Goal: Transaction & Acquisition: Purchase product/service

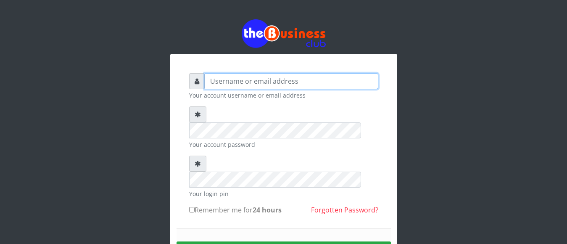
type input "anthony4christy2k@gmail.com"
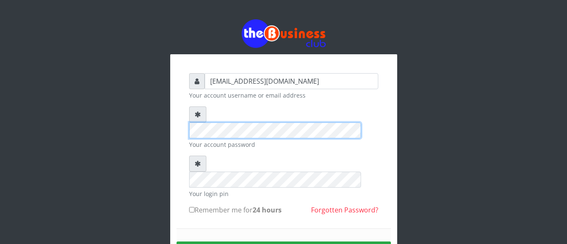
click at [129, 100] on div "anthony4christy2k@gmail.com Your account username or email address Your account…" at bounding box center [283, 165] width 479 height 330
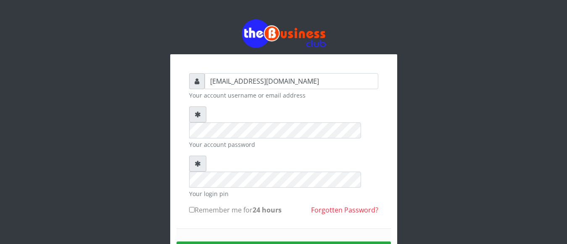
click at [190, 207] on input "Remember me for 24 hours" at bounding box center [191, 209] width 5 height 5
checkbox input "true"
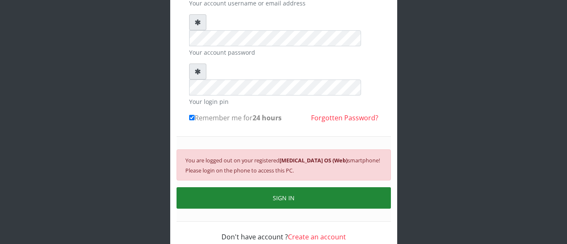
click at [294, 187] on button "SIGN IN" at bounding box center [284, 197] width 214 height 21
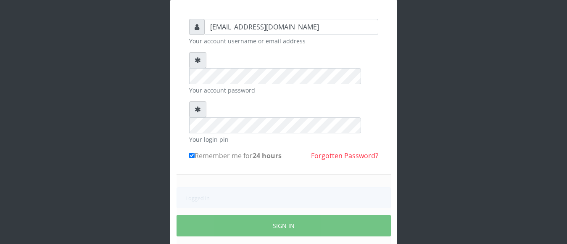
scroll to position [82, 0]
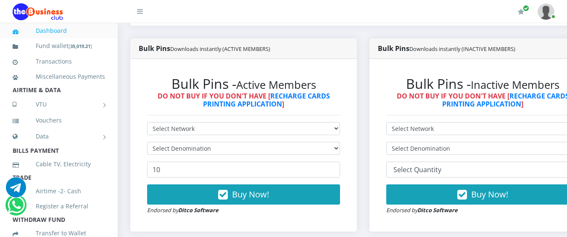
scroll to position [210, 0]
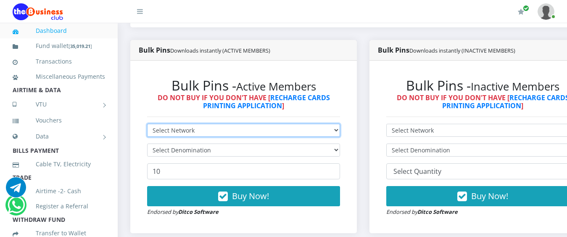
click at [340, 124] on select "Select Network MTN Globacom 9Mobile Airtel" at bounding box center [243, 130] width 193 height 13
select select "MTN"
click at [147, 124] on select "Select Network MTN Globacom 9Mobile Airtel" at bounding box center [243, 130] width 193 height 13
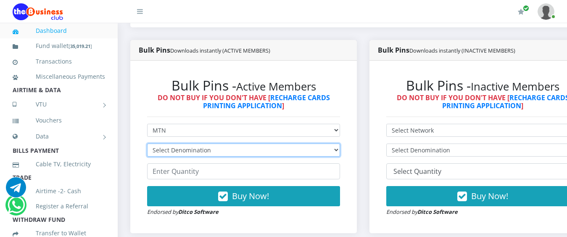
click at [202, 143] on select "Select Denomination MTN NGN100 - ₦96.99 MTN NGN200 - ₦193.98 MTN NGN400 - ₦387.…" at bounding box center [243, 149] width 193 height 13
select select "193.98-200"
click at [147, 143] on select "Select Denomination MTN NGN100 - ₦96.99 MTN NGN200 - ₦193.98 MTN NGN400 - ₦387.…" at bounding box center [243, 149] width 193 height 13
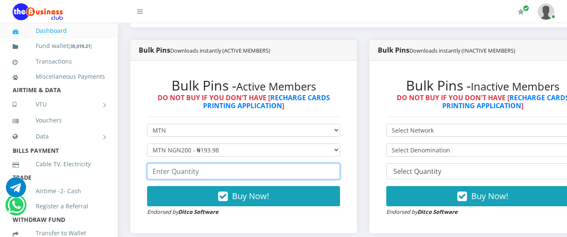
click at [209, 165] on input "number" at bounding box center [243, 171] width 193 height 16
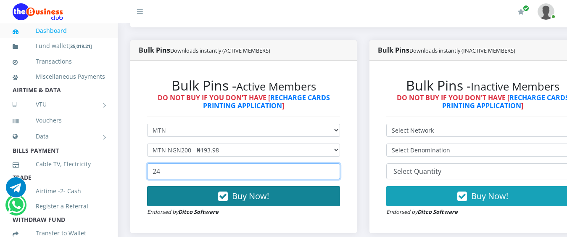
type input "24"
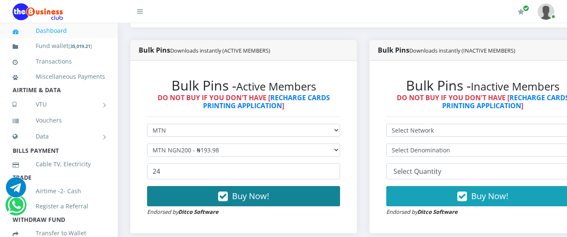
click at [244, 190] on span "Buy Now!" at bounding box center [250, 195] width 37 height 11
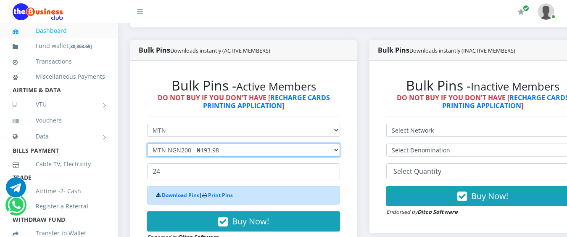
click at [204, 143] on select "Select Denomination MTN NGN100 - ₦96.99 MTN NGN200 - ₦193.98 MTN NGN400 - ₦387.…" at bounding box center [243, 149] width 193 height 13
select select "484.95-500"
click at [147, 143] on select "Select Denomination MTN NGN100 - ₦96.99 MTN NGN200 - ₦193.98 MTN NGN400 - ₦387.…" at bounding box center [243, 149] width 193 height 13
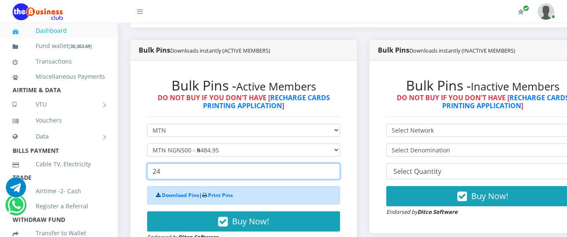
click at [201, 164] on input "24" at bounding box center [243, 171] width 193 height 16
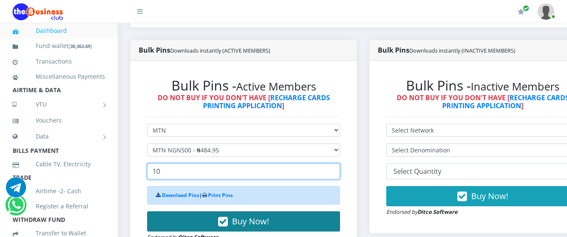
type input "10"
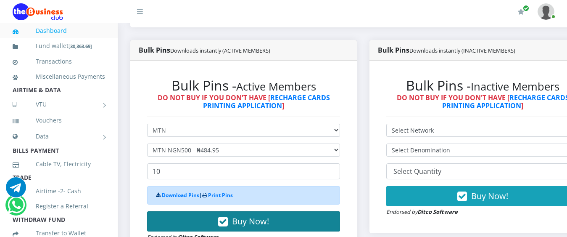
click at [269, 219] on span "Buy Now!" at bounding box center [250, 220] width 37 height 11
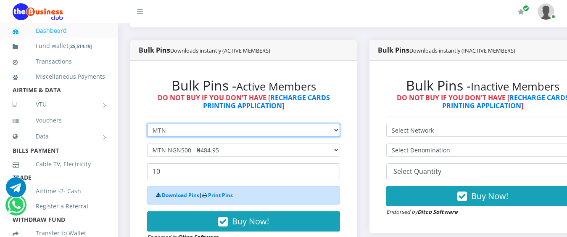
click at [258, 124] on select "Select Network MTN Globacom 9Mobile Airtel" at bounding box center [243, 130] width 193 height 13
select select "Airtel"
click at [147, 124] on select "Select Network MTN Globacom 9Mobile Airtel" at bounding box center [243, 130] width 193 height 13
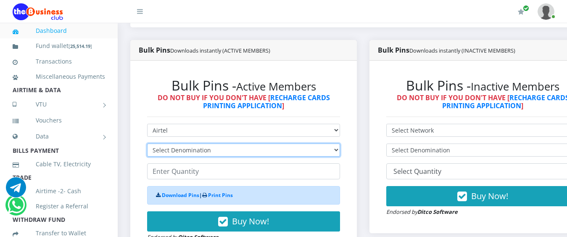
click at [199, 143] on select "Select Denomination Airtel NGN100 - ₦96.38 Airtel NGN200 - ₦192.76 Airtel NGN50…" at bounding box center [243, 149] width 193 height 13
select select "96.38-100"
click at [147, 143] on select "Select Denomination Airtel NGN100 - ₦96.38 Airtel NGN200 - ₦192.76 Airtel NGN50…" at bounding box center [243, 149] width 193 height 13
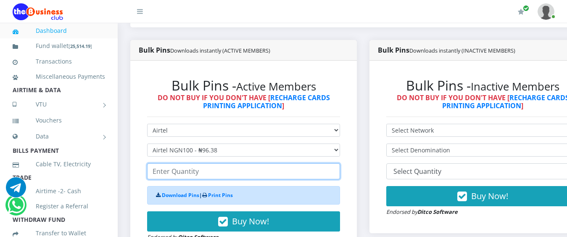
click at [203, 163] on input "number" at bounding box center [243, 171] width 193 height 16
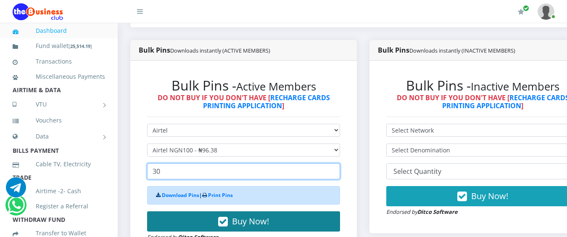
type input "30"
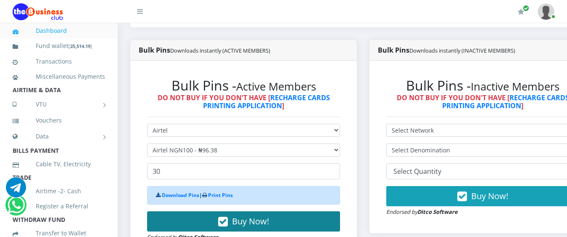
click at [254, 215] on span "Buy Now!" at bounding box center [250, 220] width 37 height 11
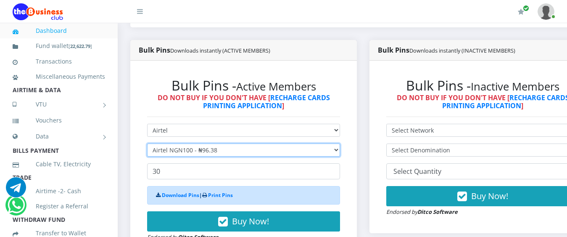
click at [180, 144] on select "Select Denomination Airtel NGN100 - ₦96.38 Airtel NGN200 - ₦192.76 Airtel NGN50…" at bounding box center [243, 149] width 193 height 13
click at [147, 143] on select "Select Denomination Airtel NGN100 - ₦96.38 Airtel NGN200 - ₦192.76 Airtel NGN50…" at bounding box center [243, 149] width 193 height 13
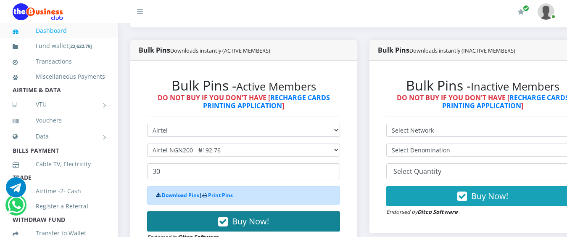
click at [256, 215] on span "Buy Now!" at bounding box center [250, 220] width 37 height 11
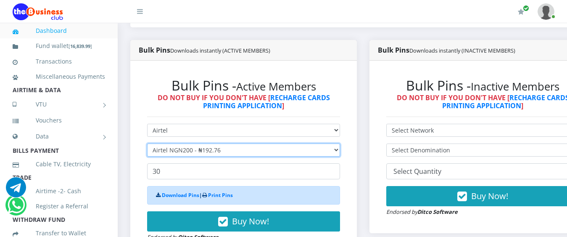
click at [188, 143] on select "Select Denomination Airtel NGN100 - ₦96.38 Airtel NGN200 - ₦192.76 Airtel NGN50…" at bounding box center [243, 149] width 193 height 13
select select "481.9-500"
click at [147, 143] on select "Select Denomination Airtel NGN100 - ₦96.38 Airtel NGN200 - ₦192.76 Airtel NGN50…" at bounding box center [243, 149] width 193 height 13
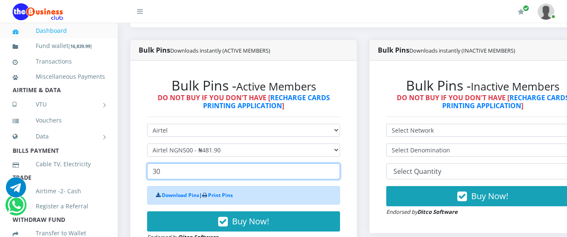
drag, startPoint x: 191, startPoint y: 161, endPoint x: 131, endPoint y: 158, distance: 59.8
click at [131, 158] on div "Bulk Pins - Active Members DO NOT BUY IF YOU DON'T HAVE [ RECHARGE CARDS PRINTI…" at bounding box center [243, 160] width 227 height 198
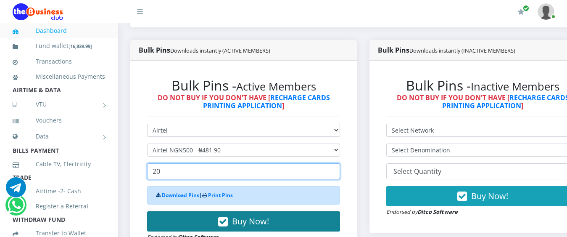
type input "20"
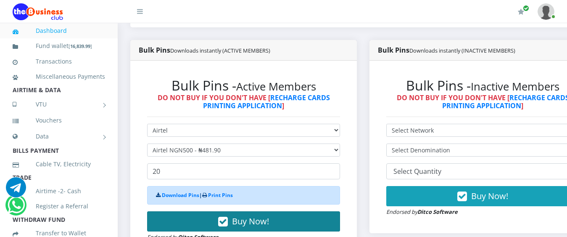
click at [267, 215] on span "Buy Now!" at bounding box center [250, 220] width 37 height 11
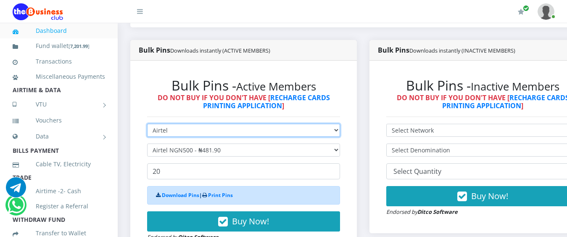
click at [185, 124] on select "Select Network MTN Globacom 9Mobile Airtel" at bounding box center [243, 130] width 193 height 13
select select "Glo"
click at [147, 124] on select "Select Network MTN Globacom 9Mobile Airtel" at bounding box center [243, 130] width 193 height 13
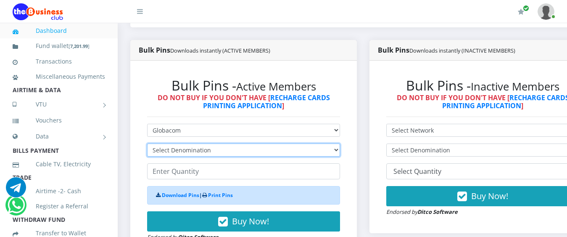
click at [177, 143] on select "Select Denomination Glo NGN100 - ₦96.55 Glo NGN200 - ₦193.10 Glo NGN500 - ₦482.…" at bounding box center [243, 149] width 193 height 13
select select "193.1-200"
click at [147, 143] on select "Select Denomination Glo NGN100 - ₦96.55 Glo NGN200 - ₦193.10 Glo NGN500 - ₦482.…" at bounding box center [243, 149] width 193 height 13
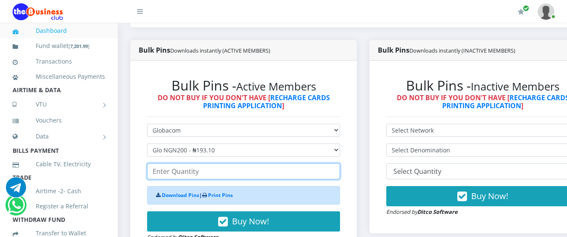
click at [194, 169] on input "number" at bounding box center [243, 171] width 193 height 16
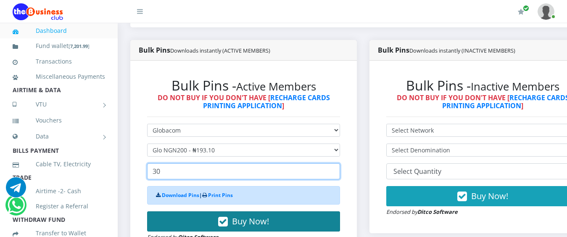
type input "30"
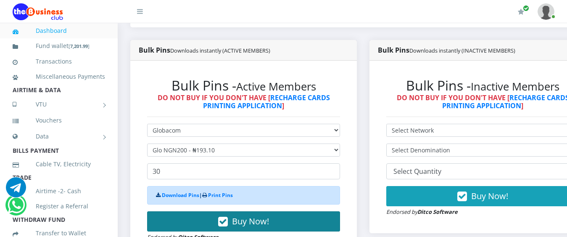
click at [253, 215] on span "Buy Now!" at bounding box center [250, 220] width 37 height 11
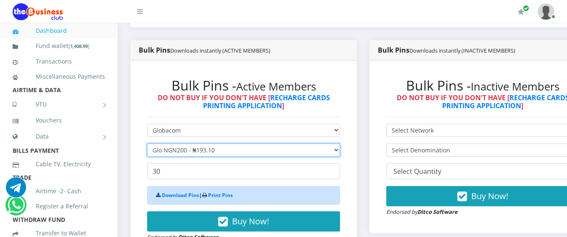
click at [202, 145] on select "Select Denomination Glo NGN100 - ₦96.55 Glo NGN200 - ₦193.10 Glo NGN500 - ₦482.…" at bounding box center [243, 149] width 193 height 13
select select "96.55-100"
click at [147, 143] on select "Select Denomination Glo NGN100 - ₦96.55 Glo NGN200 - ₦193.10 Glo NGN500 - ₦482.…" at bounding box center [243, 149] width 193 height 13
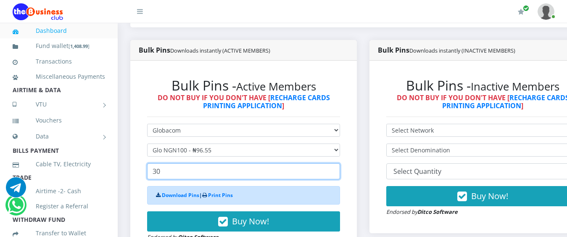
drag, startPoint x: 206, startPoint y: 163, endPoint x: 152, endPoint y: 161, distance: 54.7
click at [152, 163] on input "30" at bounding box center [243, 171] width 193 height 16
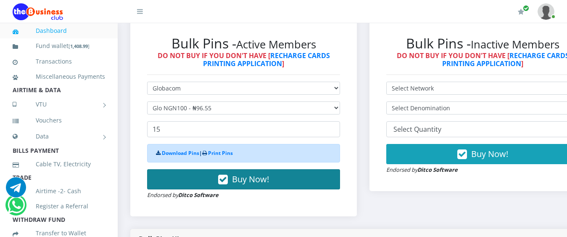
click at [266, 174] on span "Buy Now!" at bounding box center [250, 178] width 37 height 11
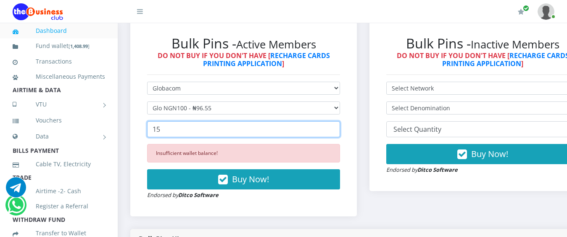
click at [229, 126] on input "15" at bounding box center [243, 129] width 193 height 16
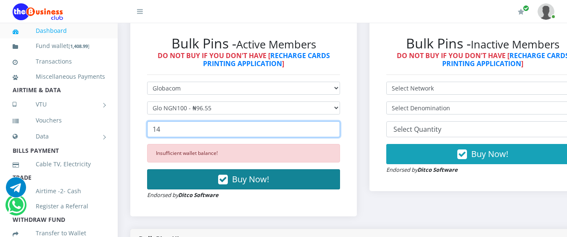
type input "14"
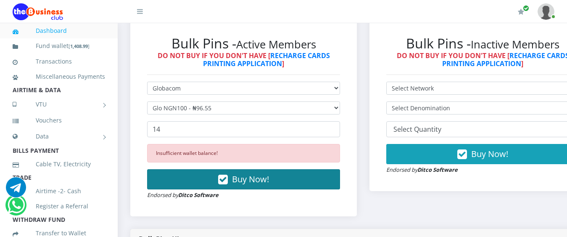
click at [261, 182] on button "Buy Now!" at bounding box center [243, 179] width 193 height 20
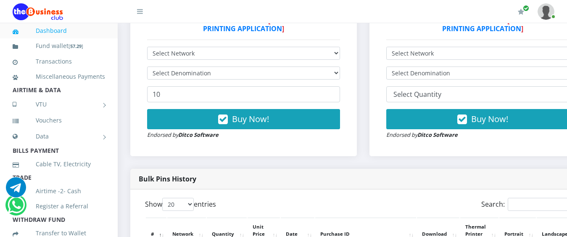
scroll to position [420, 0]
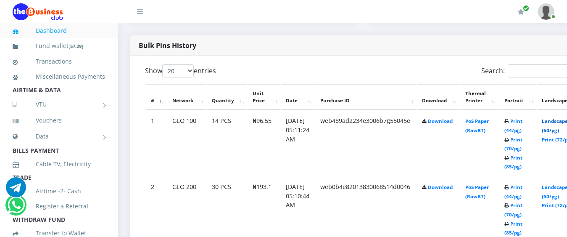
click at [558, 118] on link "Landscape (60/pg)" at bounding box center [555, 126] width 26 height 16
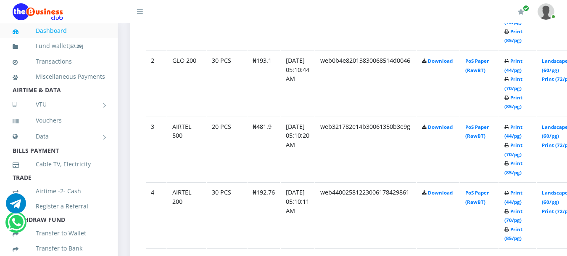
scroll to position [555, 0]
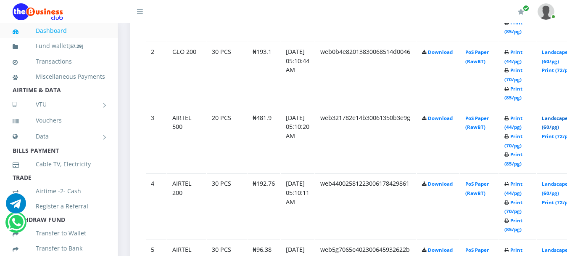
click at [558, 115] on link "Landscape (60/pg)" at bounding box center [555, 123] width 26 height 16
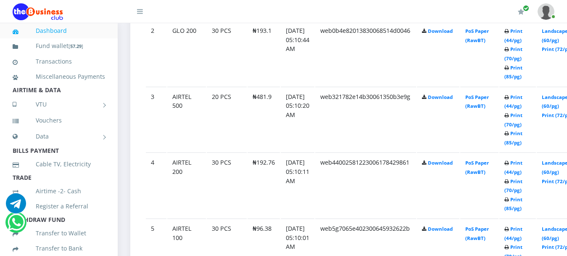
scroll to position [555, 0]
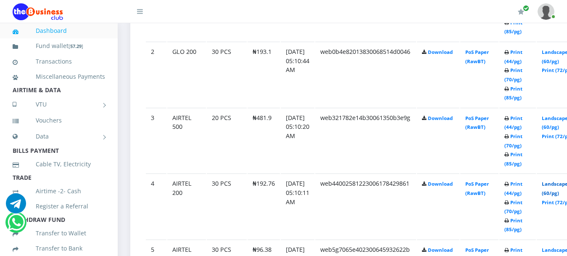
click at [561, 180] on link "Landscape (60/pg)" at bounding box center [555, 188] width 26 height 16
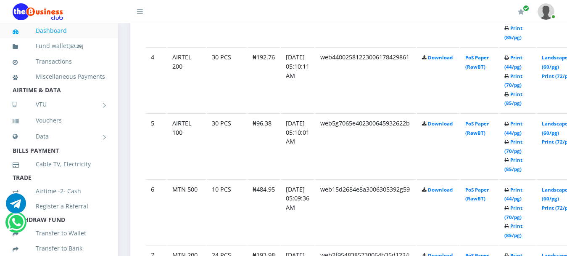
scroll to position [724, 0]
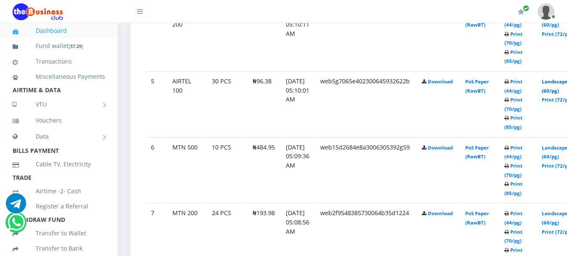
click at [558, 78] on link "Landscape (60/pg)" at bounding box center [555, 86] width 26 height 16
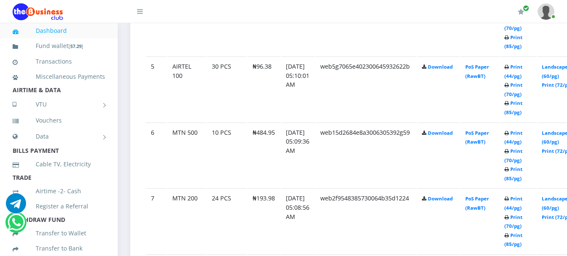
scroll to position [724, 0]
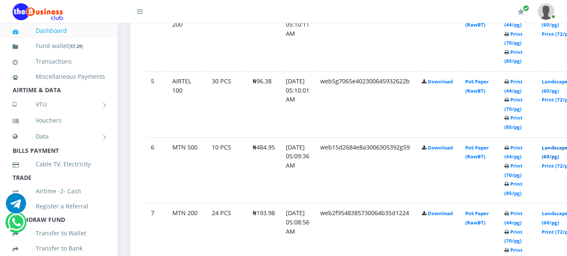
click at [558, 144] on link "Landscape (60/pg)" at bounding box center [555, 152] width 26 height 16
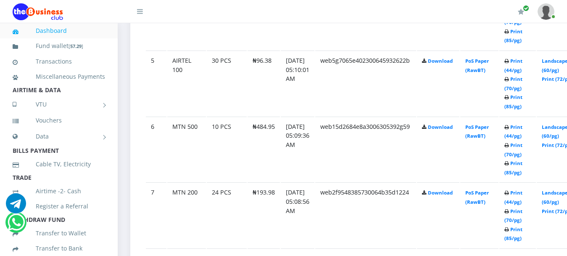
scroll to position [724, 0]
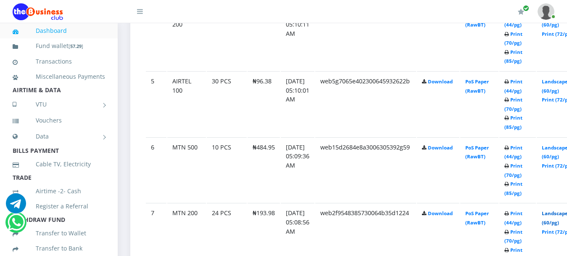
click at [562, 210] on link "Landscape (60/pg)" at bounding box center [555, 218] width 26 height 16
